Goal: Transaction & Acquisition: Download file/media

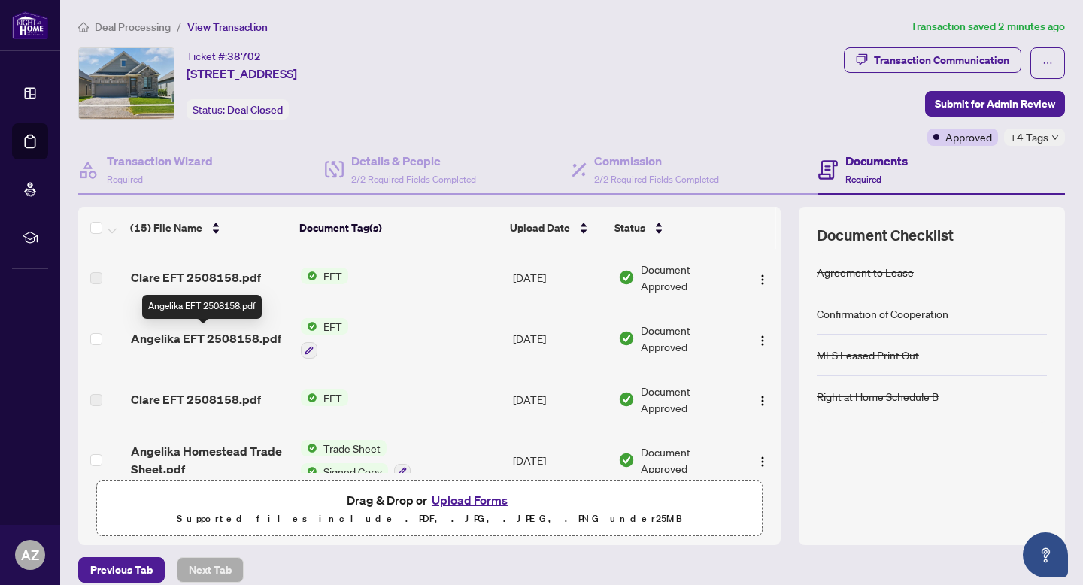
click at [238, 340] on span "Angelika EFT 2508158.pdf" at bounding box center [206, 338] width 150 height 18
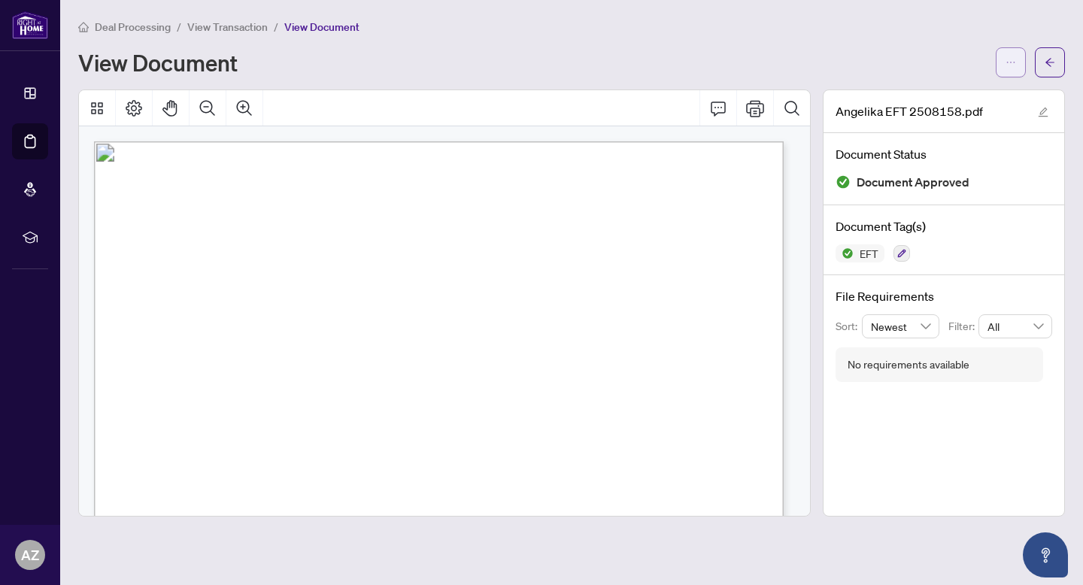
click at [1007, 57] on icon "ellipsis" at bounding box center [1010, 62] width 11 height 11
click at [756, 37] on div "Deal Processing / View Transaction / View Document View Document" at bounding box center [571, 47] width 987 height 59
click at [1015, 60] on icon "ellipsis" at bounding box center [1010, 62] width 11 height 11
click at [974, 95] on span "Download" at bounding box center [956, 94] width 114 height 17
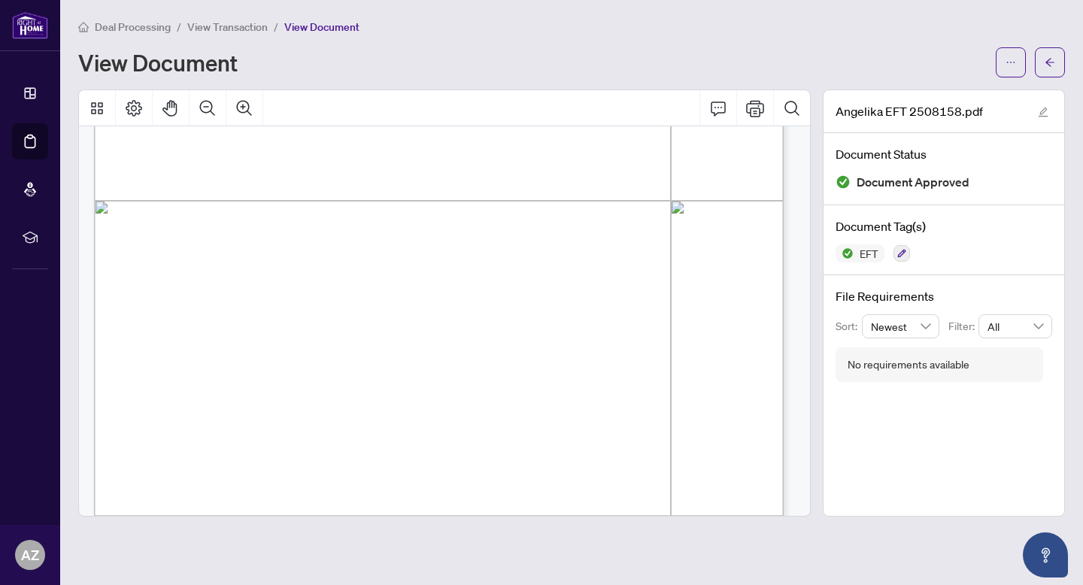
scroll to position [23, 0]
click at [1056, 59] on button "button" at bounding box center [1050, 62] width 30 height 30
